Goal: Information Seeking & Learning: Learn about a topic

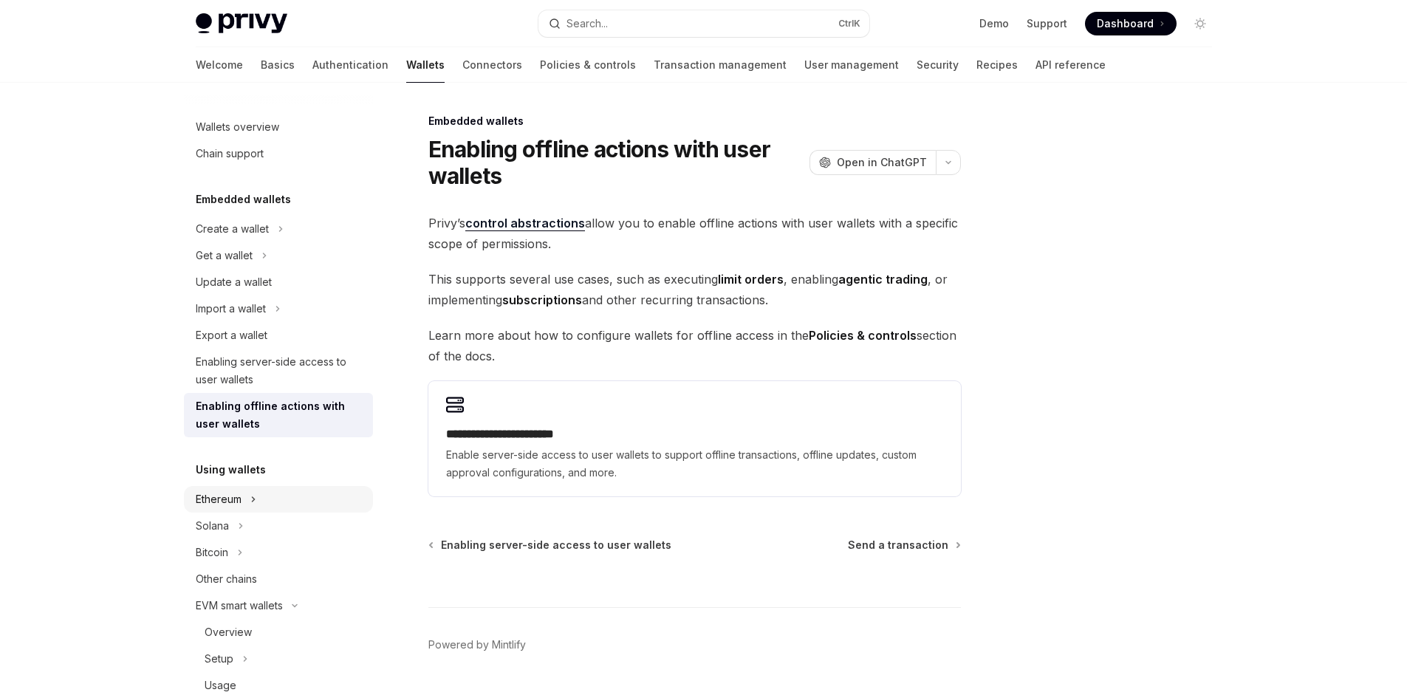
scroll to position [37, 0]
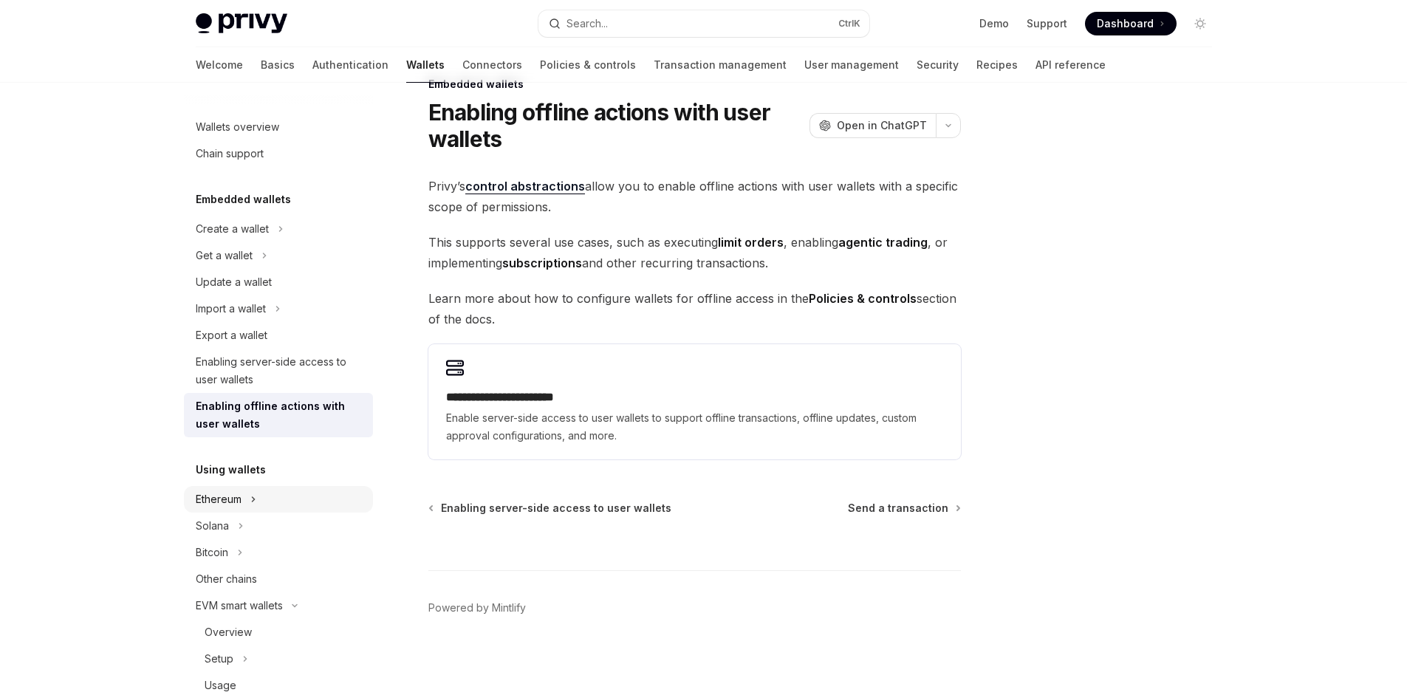
click at [253, 508] on div "Ethereum" at bounding box center [278, 499] width 189 height 27
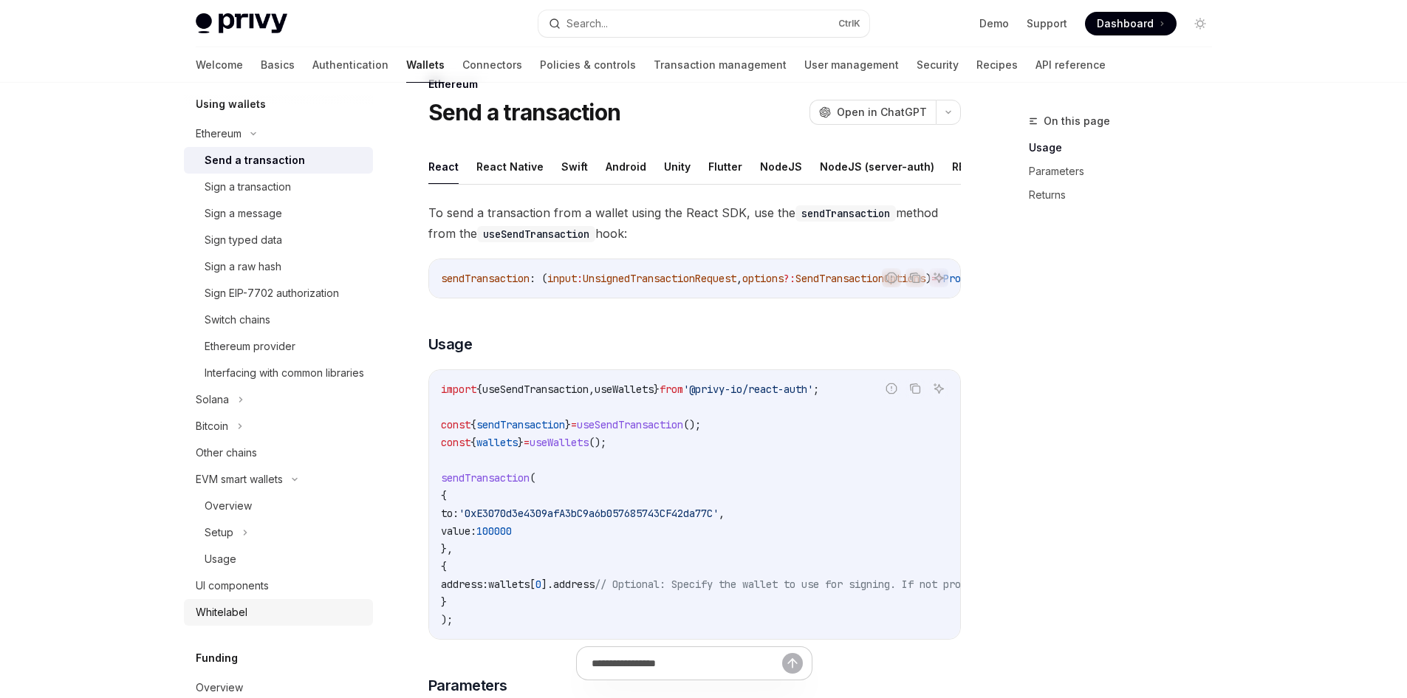
scroll to position [369, 0]
click at [275, 436] on div "Bitcoin" at bounding box center [278, 422] width 189 height 27
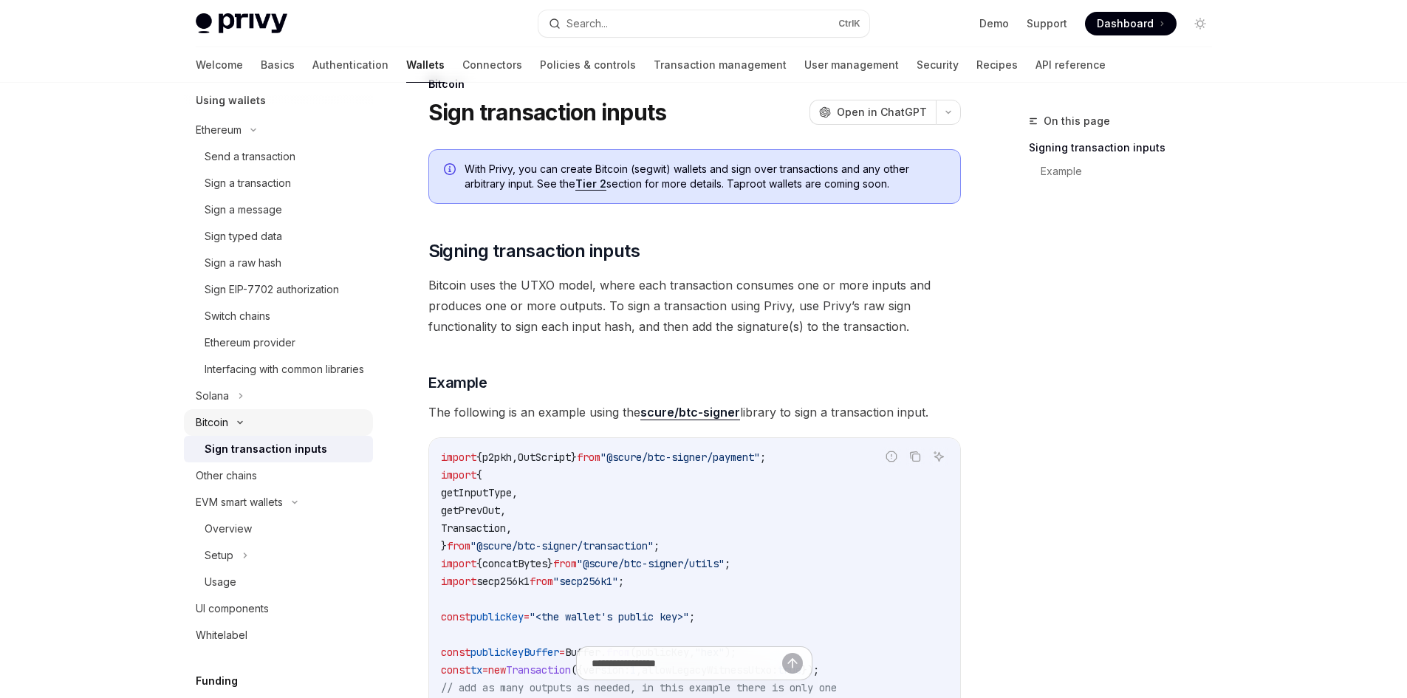
click at [275, 436] on div "Bitcoin" at bounding box center [278, 422] width 189 height 27
click at [244, 511] on div "Overview" at bounding box center [228, 502] width 47 height 18
type textarea "*"
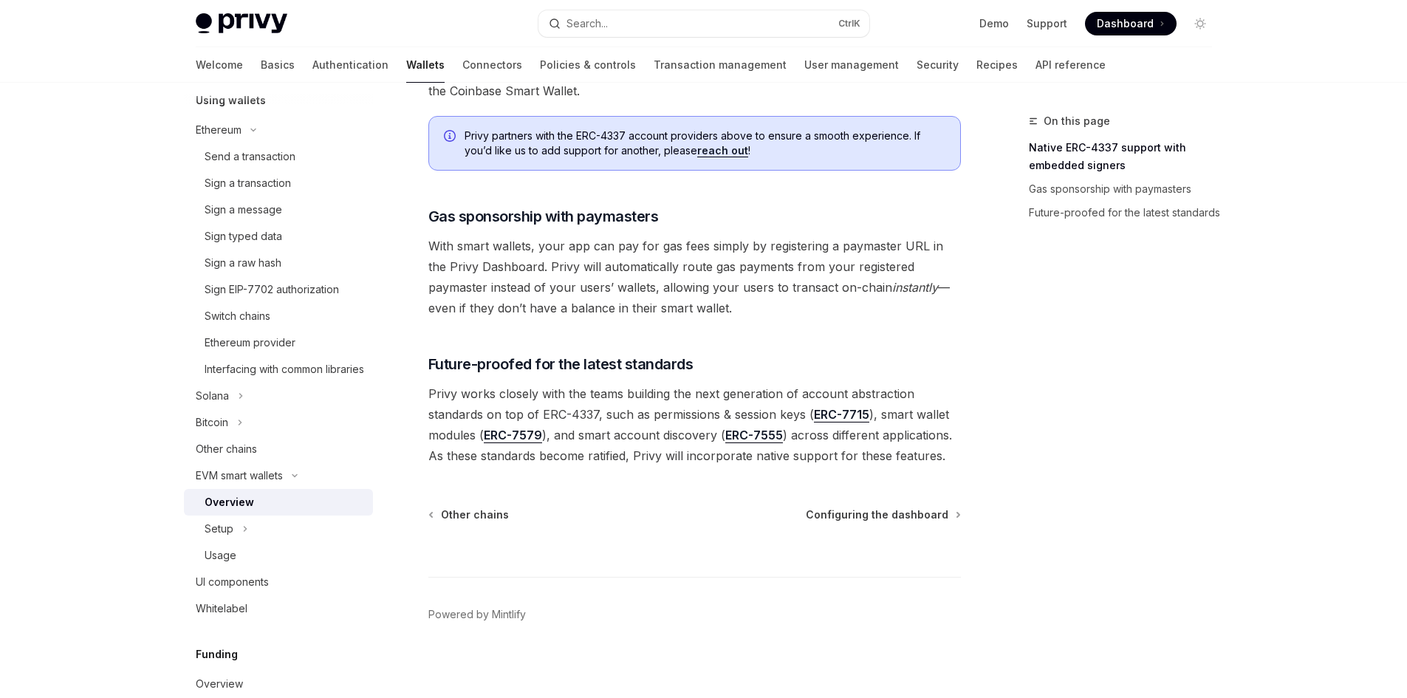
scroll to position [1091, 0]
